Goal: Information Seeking & Learning: Learn about a topic

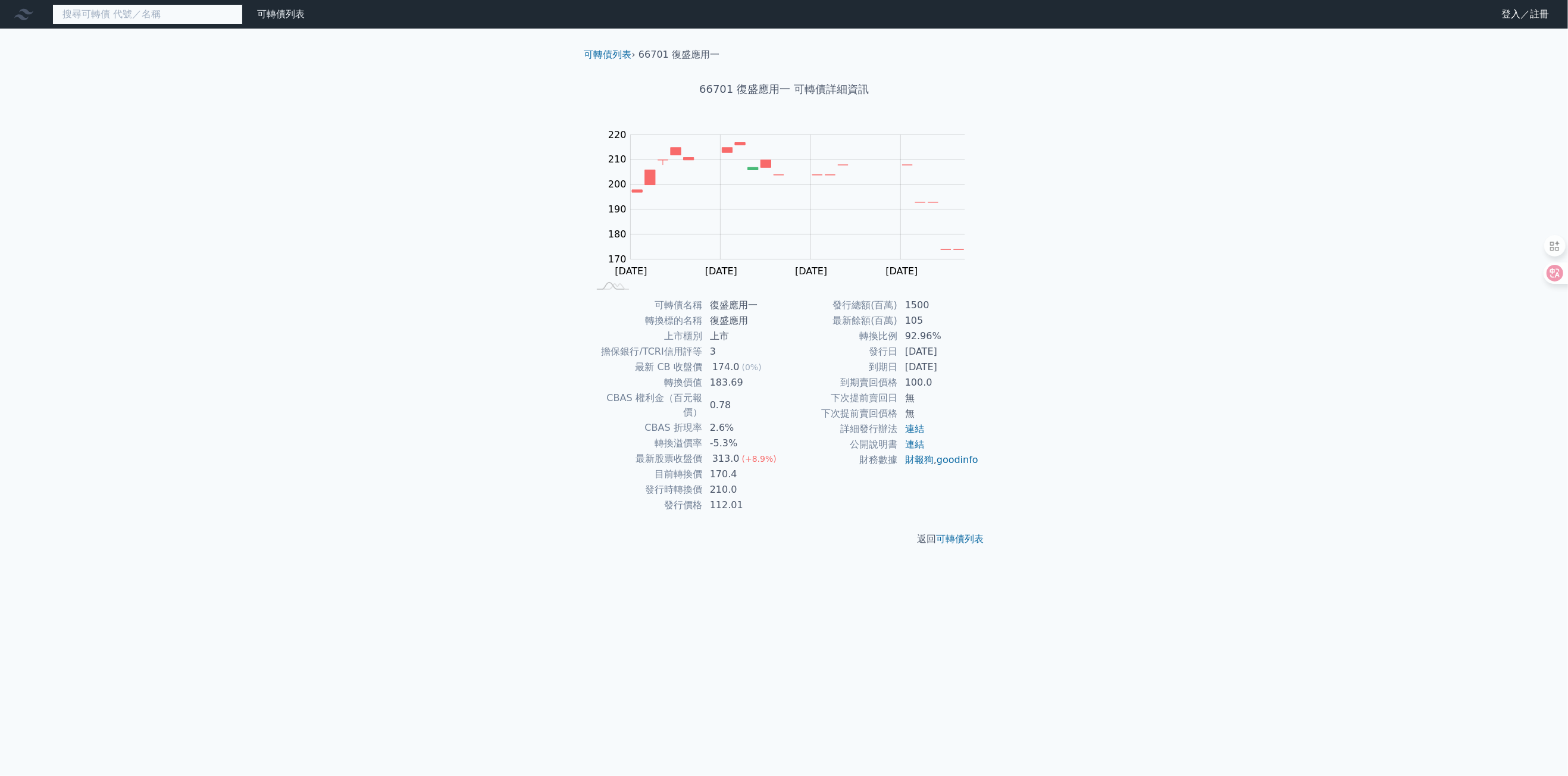
click at [207, 15] on input at bounding box center [148, 14] width 190 height 20
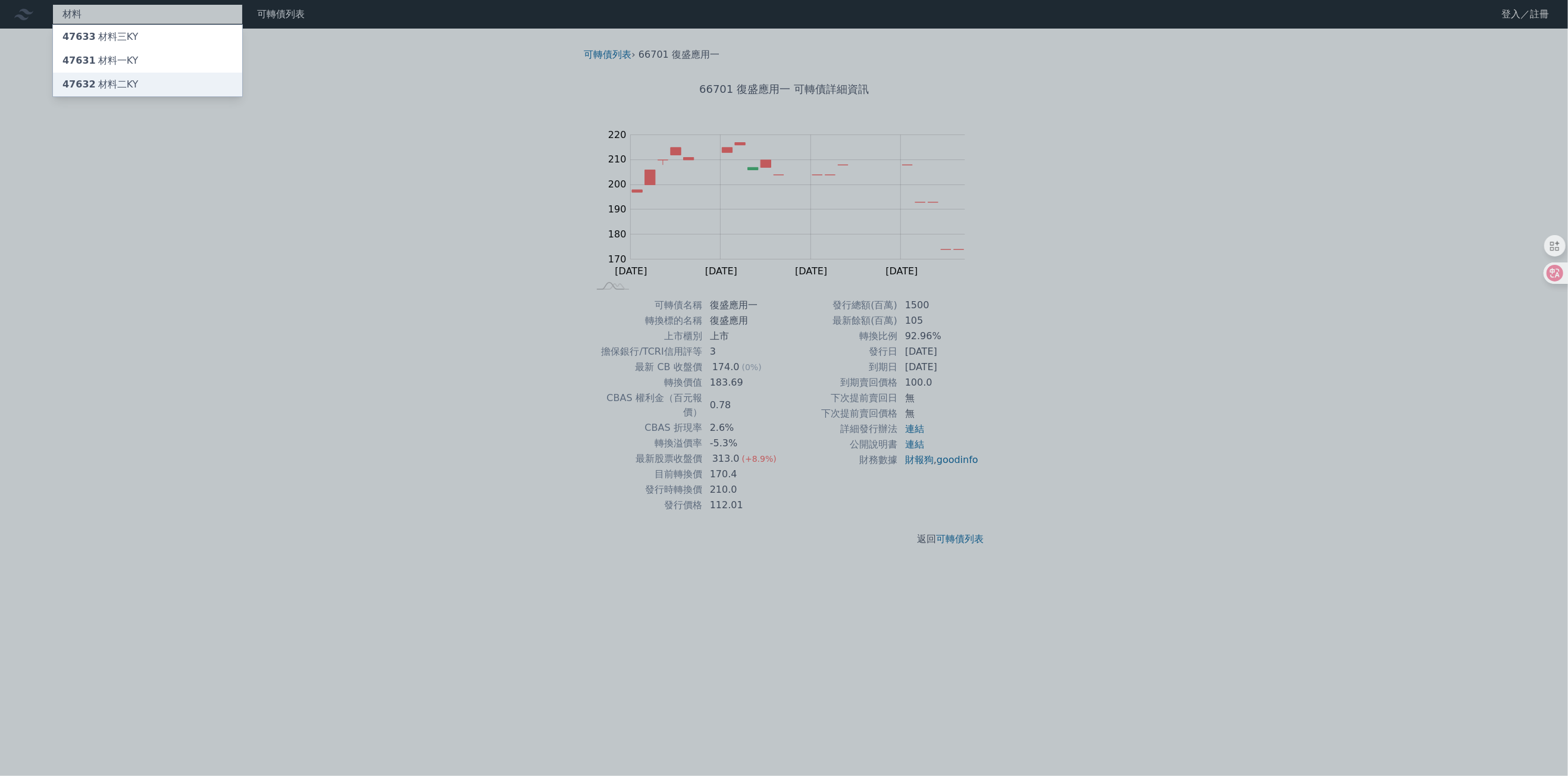
type input "材料"
click at [136, 88] on div "47632 材料二KY" at bounding box center [147, 84] width 189 height 24
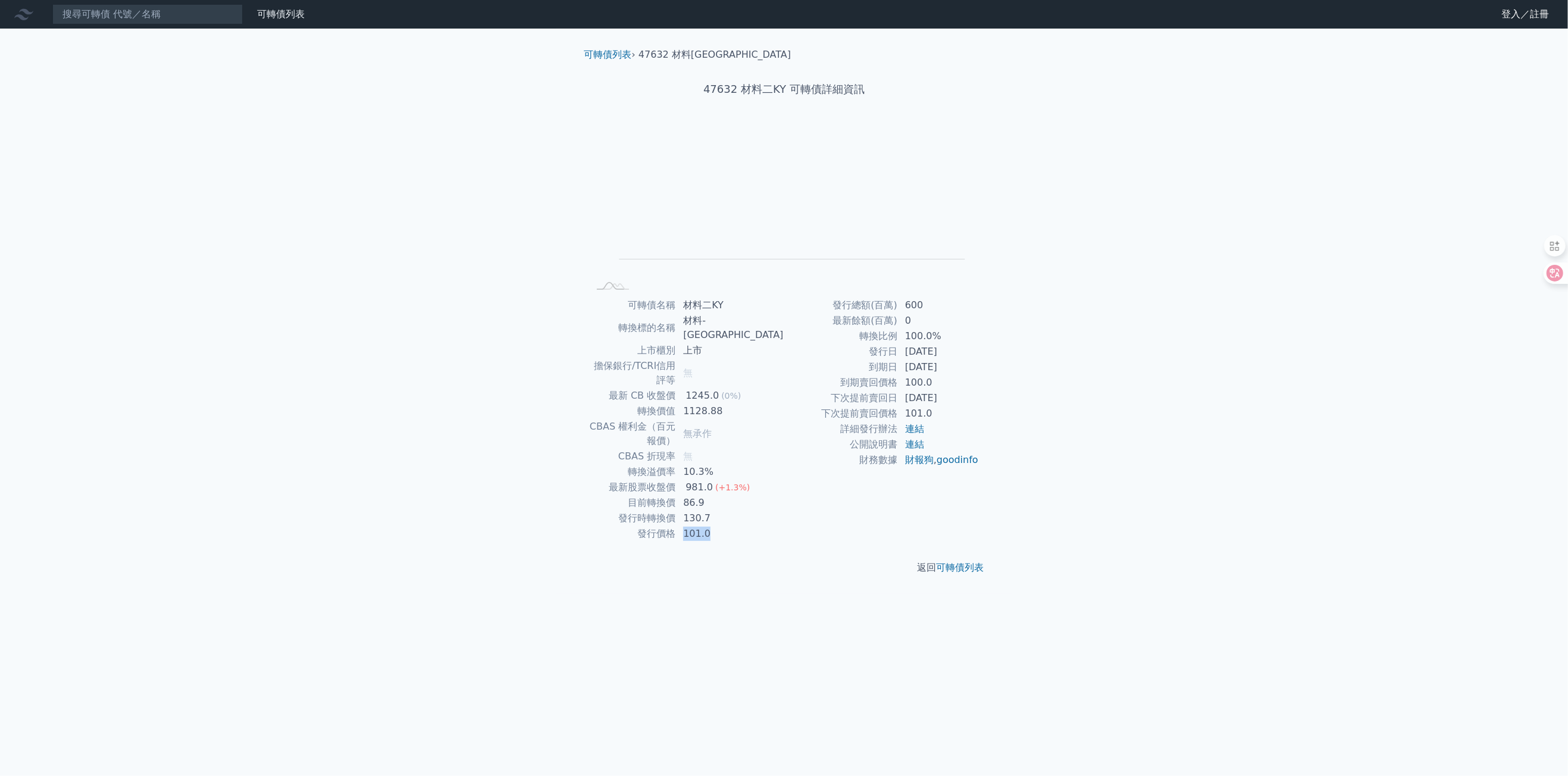
drag, startPoint x: 704, startPoint y: 493, endPoint x: 771, endPoint y: 491, distance: 67.0
click at [771, 526] on td "101.0" at bounding box center [730, 534] width 108 height 15
drag, startPoint x: 771, startPoint y: 491, endPoint x: 731, endPoint y: 486, distance: 40.3
click at [731, 526] on td "101.0" at bounding box center [730, 534] width 108 height 15
click at [726, 526] on td "101.0" at bounding box center [730, 534] width 108 height 15
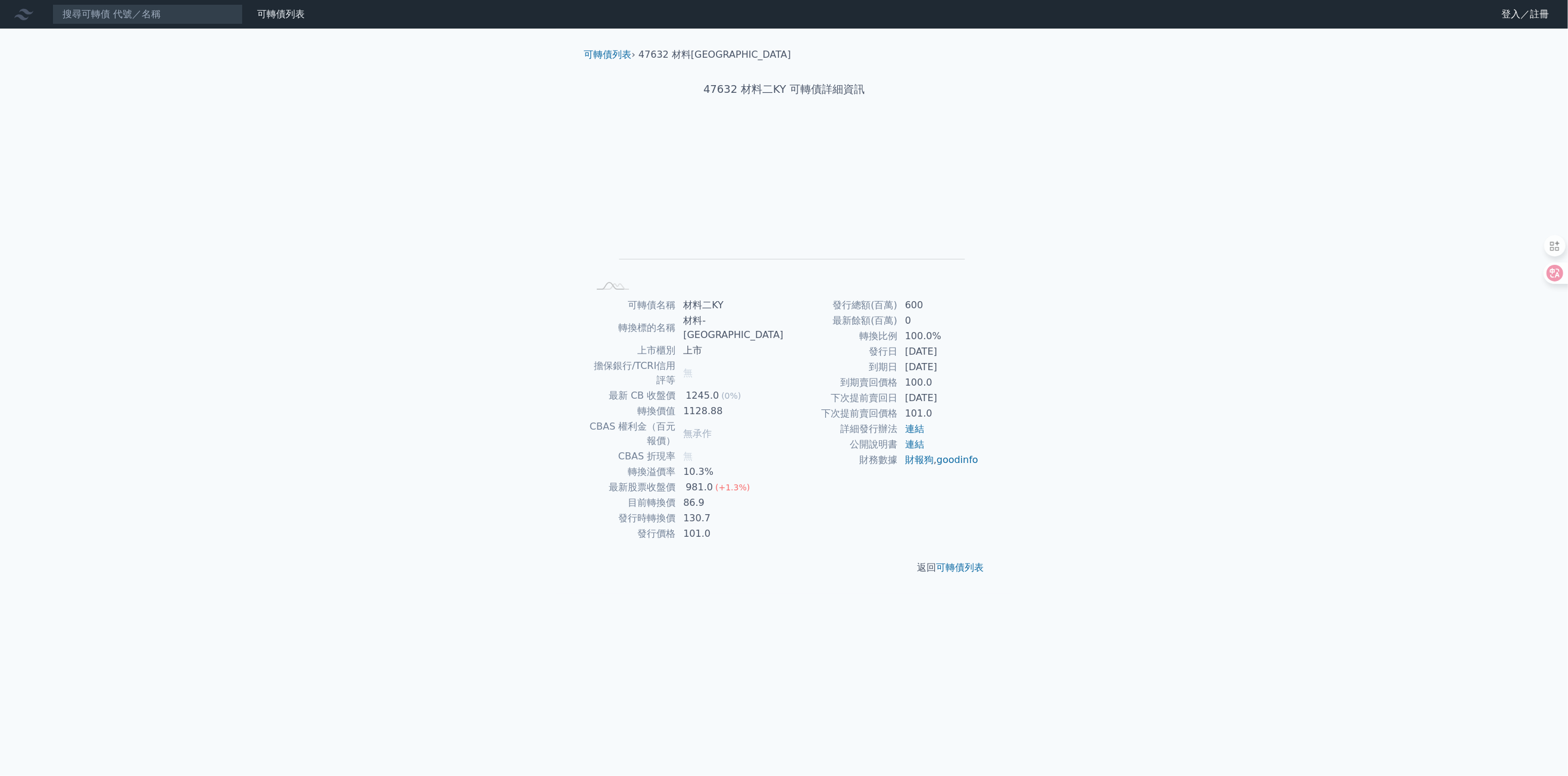
click at [720, 526] on td "101.0" at bounding box center [730, 534] width 108 height 15
click at [720, 542] on div "返回 可轉債列表" at bounding box center [784, 568] width 419 height 53
click at [276, 13] on link "可轉債列表" at bounding box center [281, 14] width 48 height 11
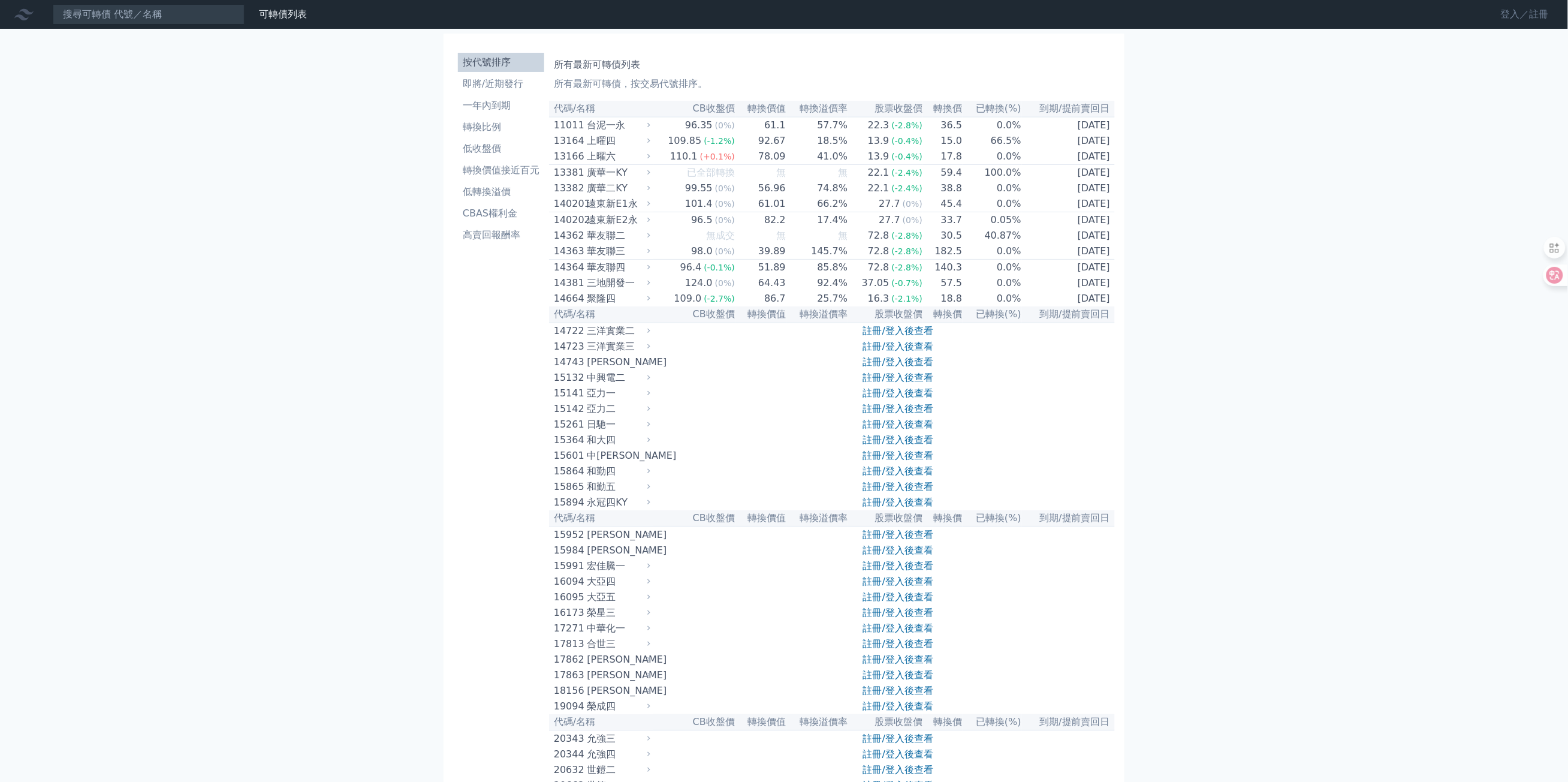
click at [1524, 17] on link "登入／註冊" at bounding box center [1525, 14] width 67 height 19
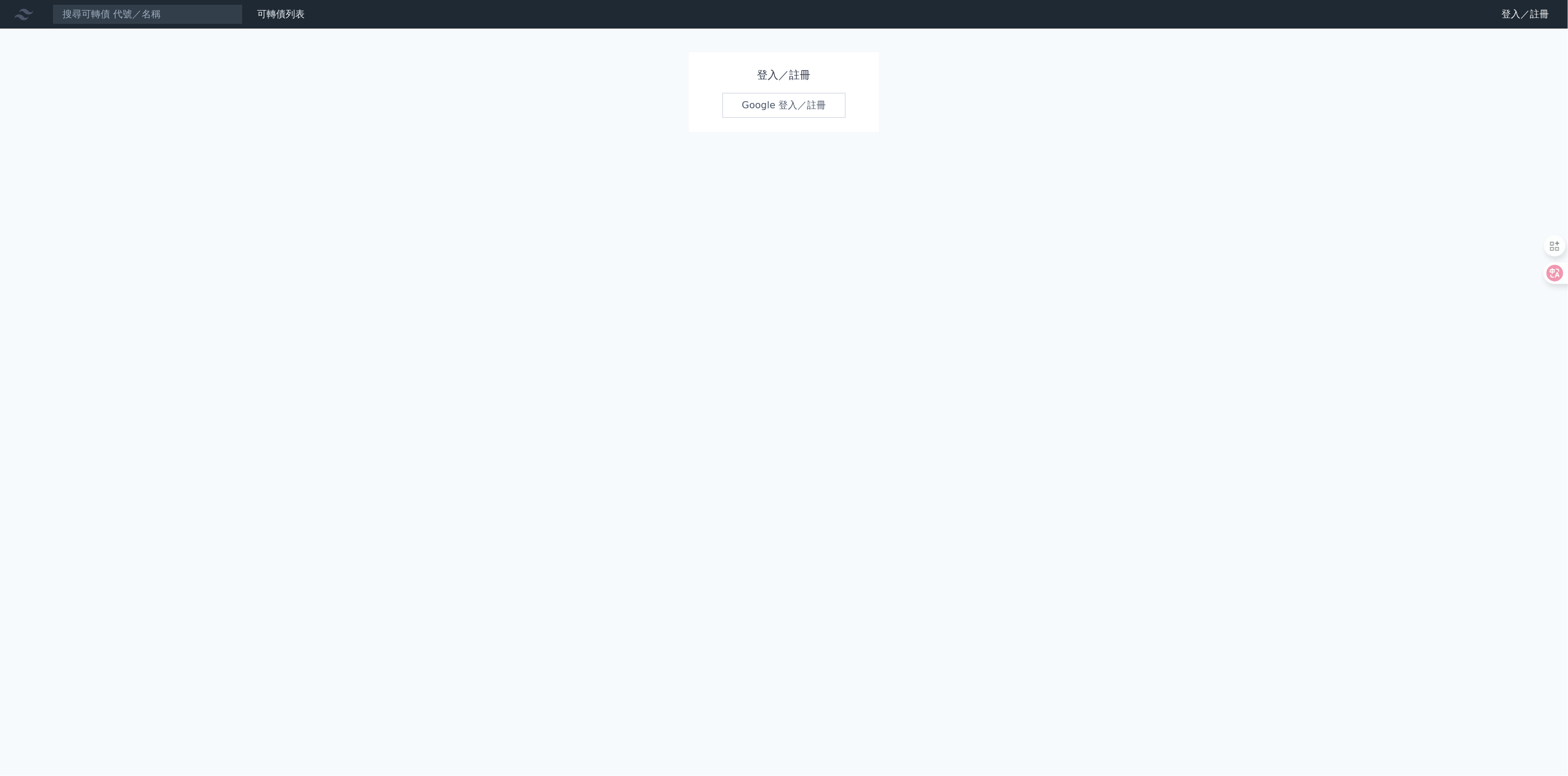
click at [773, 91] on div "登入／註冊 Google 登入／註冊" at bounding box center [784, 92] width 190 height 79
click at [782, 103] on link "Google 登入／註冊" at bounding box center [784, 105] width 124 height 25
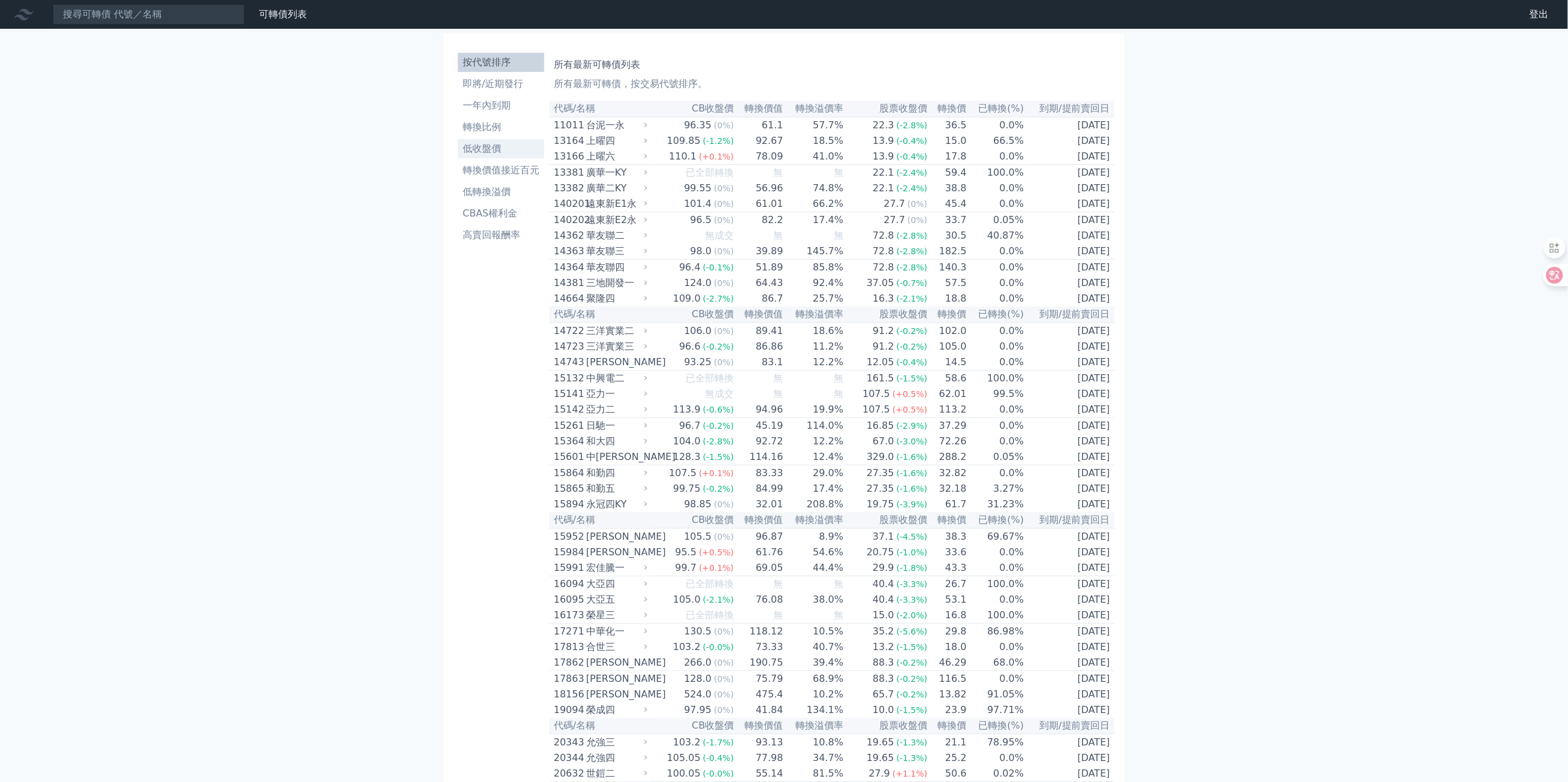
click at [498, 156] on link "低收盤價" at bounding box center [501, 148] width 86 height 19
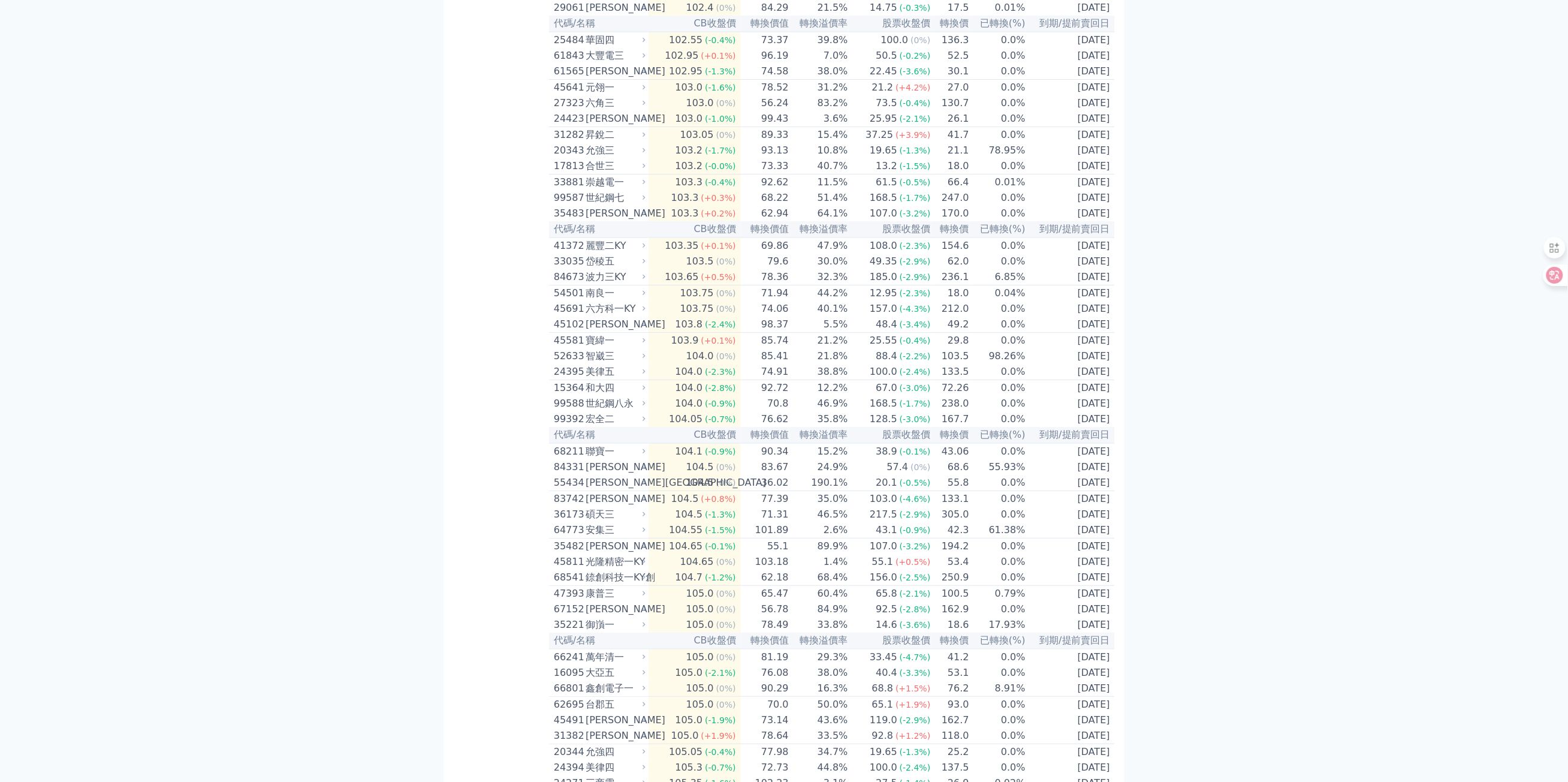
scroll to position [2009, 0]
